Goal: Find contact information: Find contact information

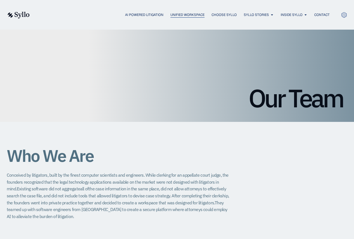
click at [179, 15] on span "Unified Workspace" at bounding box center [187, 14] width 34 height 5
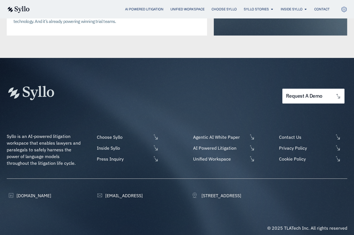
scroll to position [1490, 0]
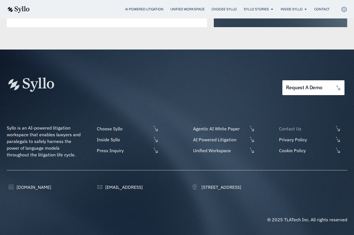
click at [292, 130] on span "Contact Us" at bounding box center [305, 128] width 56 height 7
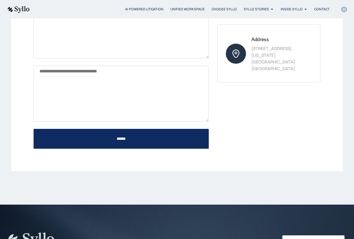
scroll to position [319, 0]
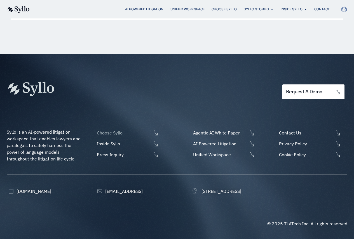
click at [102, 132] on span "Choose Syllo" at bounding box center [123, 132] width 56 height 7
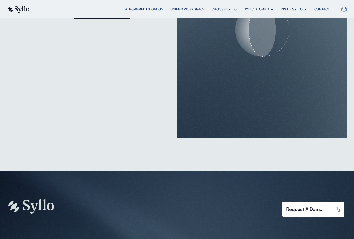
scroll to position [1465, 0]
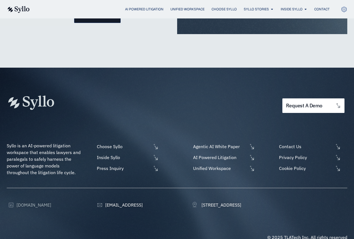
click at [32, 201] on span "[DOMAIN_NAME]" at bounding box center [33, 204] width 36 height 7
